Goal: Communication & Community: Answer question/provide support

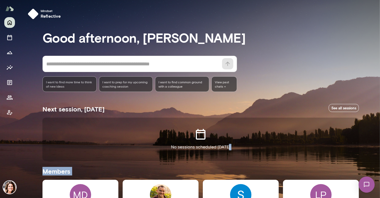
drag, startPoint x: 380, startPoint y: 45, endPoint x: 380, endPoint y: 134, distance: 89.0
click at [380, 134] on div "Mindset reflective Good afternoon, [PERSON_NAME] * ​ ​ I want to find more time…" at bounding box center [190, 99] width 380 height 198
click at [378, 113] on div at bounding box center [190, 66] width 380 height 132
click at [272, 83] on div "* ​ ​ I want to find more time to think of new ideas I want to prep for my upco…" at bounding box center [200, 74] width 316 height 36
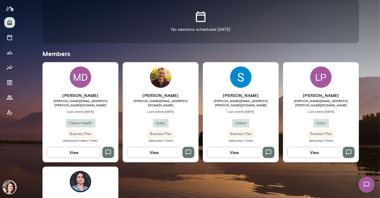
scroll to position [118, 0]
click at [87, 120] on span "Flatiron Health" at bounding box center [81, 122] width 30 height 5
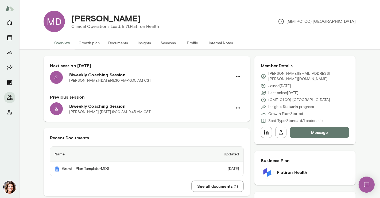
click at [164, 41] on button "Sessions" at bounding box center [168, 42] width 24 height 13
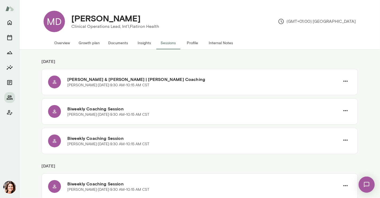
scroll to position [71, 0]
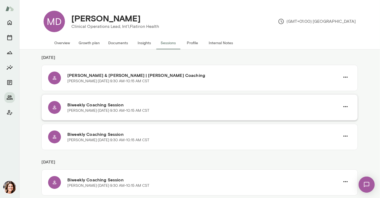
click at [244, 98] on div "Biweekly Coaching Session [PERSON_NAME][DATE] · 9:30 AM-10:15 AM CST" at bounding box center [199, 107] width 316 height 26
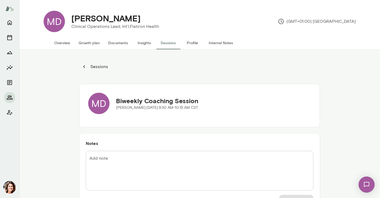
click at [79, 70] on button "Sessions" at bounding box center [95, 66] width 32 height 11
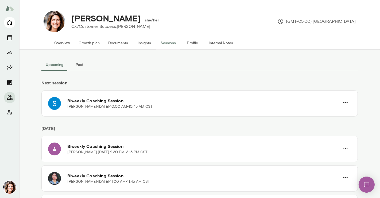
click at [8, 25] on icon "Home" at bounding box center [9, 22] width 4 height 5
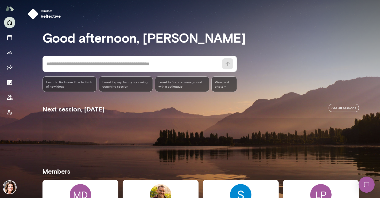
click at [87, 189] on div "MD" at bounding box center [80, 194] width 21 height 21
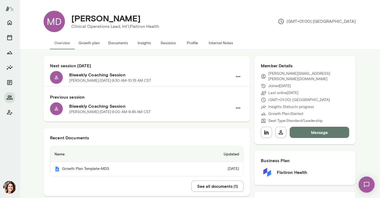
click at [168, 45] on button "Sessions" at bounding box center [168, 42] width 24 height 13
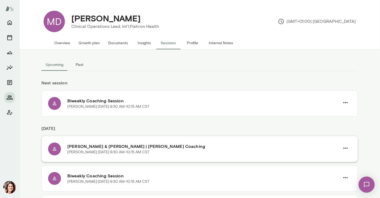
click at [210, 146] on h6 "[PERSON_NAME] & [PERSON_NAME] | [PERSON_NAME] Coaching" at bounding box center [203, 146] width 273 height 6
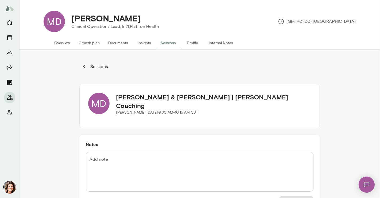
click at [81, 65] on icon "button" at bounding box center [84, 67] width 6 height 6
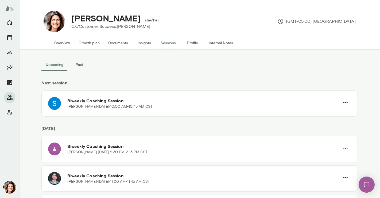
scroll to position [3, 0]
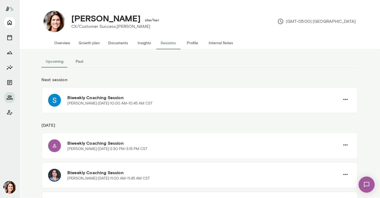
click at [9, 25] on icon "Home" at bounding box center [9, 22] width 4 height 5
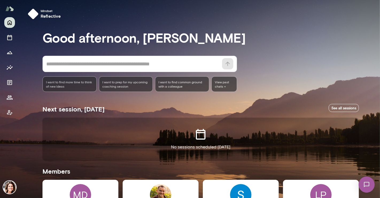
click at [72, 191] on div "MD" at bounding box center [80, 194] width 21 height 21
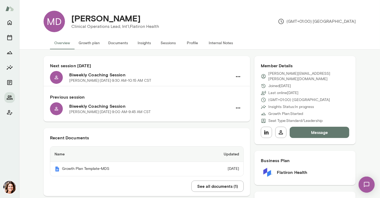
click at [164, 49] on button "Sessions" at bounding box center [168, 42] width 24 height 13
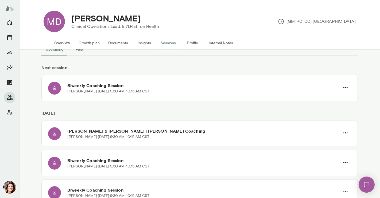
scroll to position [14, 0]
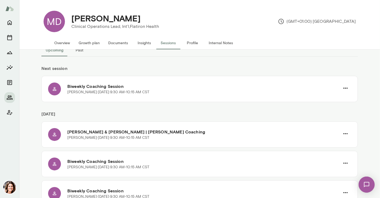
click at [363, 180] on span "1" at bounding box center [362, 180] width 2 height 5
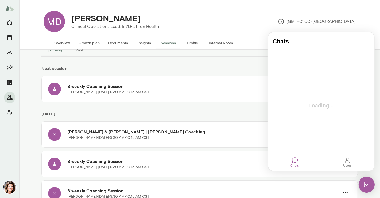
scroll to position [0, 0]
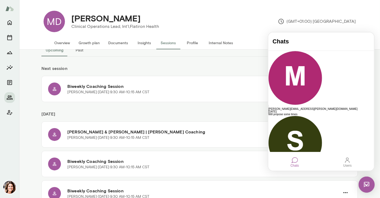
click at [367, 181] on img at bounding box center [366, 184] width 16 height 16
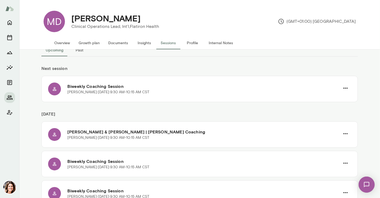
click at [367, 181] on img at bounding box center [366, 184] width 22 height 22
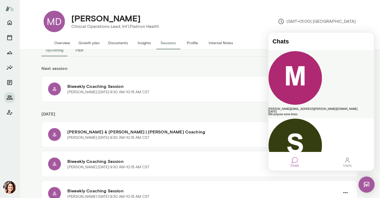
click at [307, 113] on div "Will propose some times" at bounding box center [321, 114] width 106 height 3
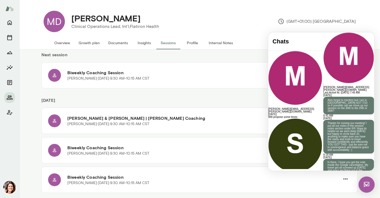
scroll to position [28, 0]
